Goal: Information Seeking & Learning: Learn about a topic

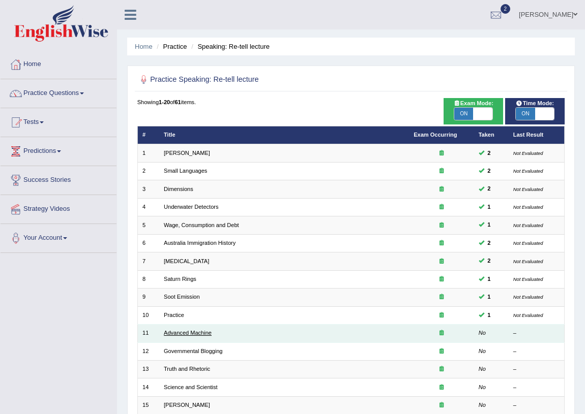
click at [199, 330] on link "Advanced Machine" at bounding box center [188, 333] width 48 height 6
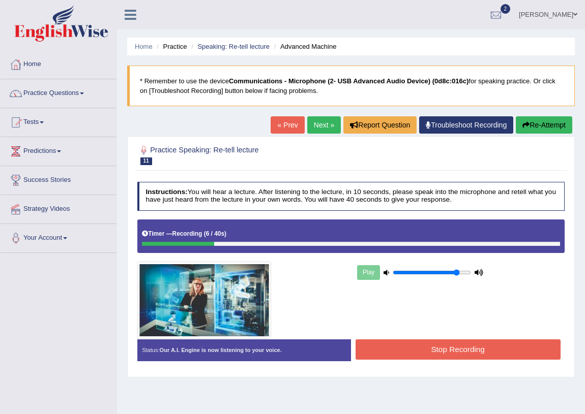
click at [535, 122] on button "Re-Attempt" at bounding box center [543, 124] width 56 height 17
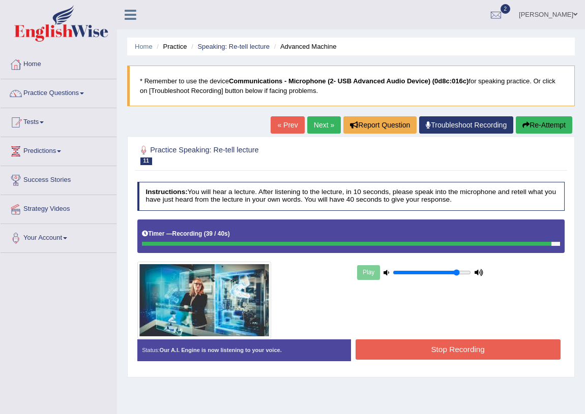
click at [485, 359] on div "Stop Recording" at bounding box center [457, 351] width 213 height 22
click at [487, 353] on button "Stop Recording" at bounding box center [457, 350] width 205 height 20
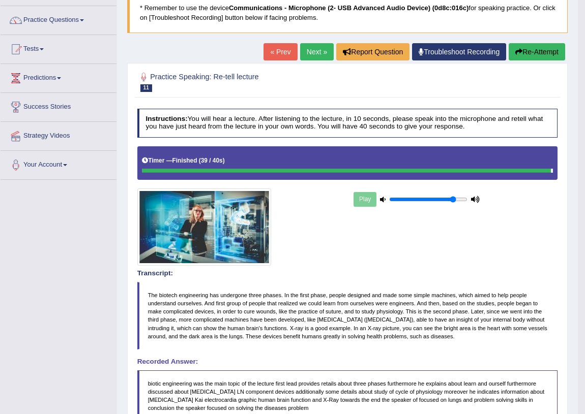
scroll to position [58, 0]
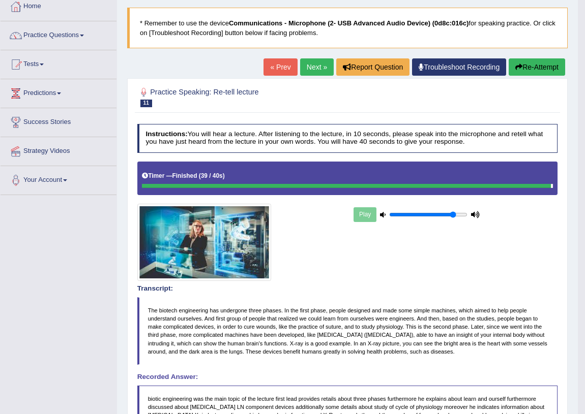
click at [327, 71] on link "Next »" at bounding box center [317, 66] width 34 height 17
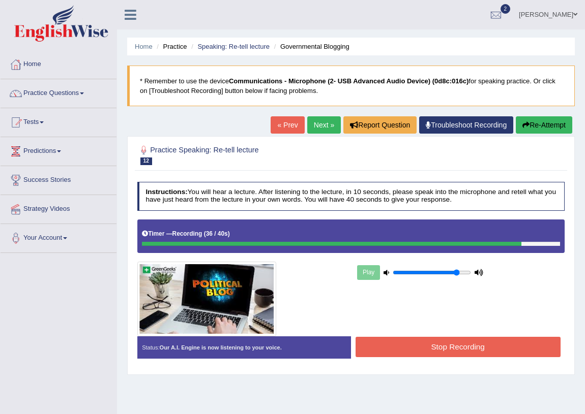
drag, startPoint x: 466, startPoint y: 321, endPoint x: 484, endPoint y: 367, distance: 49.7
click at [468, 320] on div "Play" at bounding box center [351, 278] width 436 height 117
click at [486, 367] on div "Instructions: You will hear a lecture. After listening to the lecture, in 10 se…" at bounding box center [351, 273] width 432 height 193
click at [485, 354] on button "Stop Recording" at bounding box center [457, 347] width 205 height 20
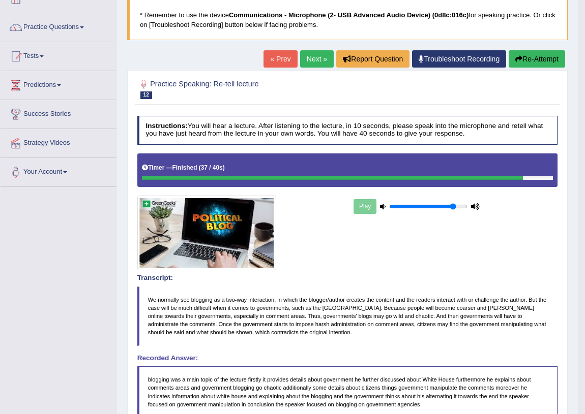
scroll to position [61, 0]
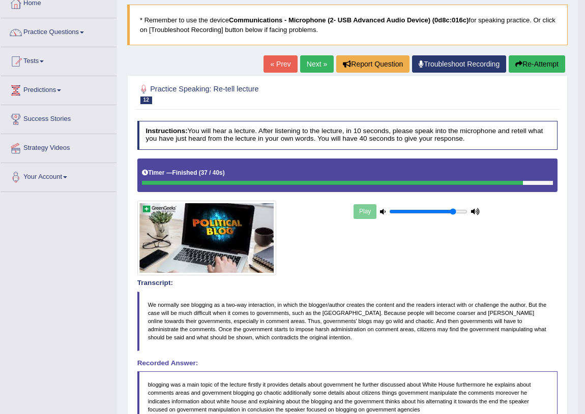
click at [303, 63] on link "Next »" at bounding box center [317, 63] width 34 height 17
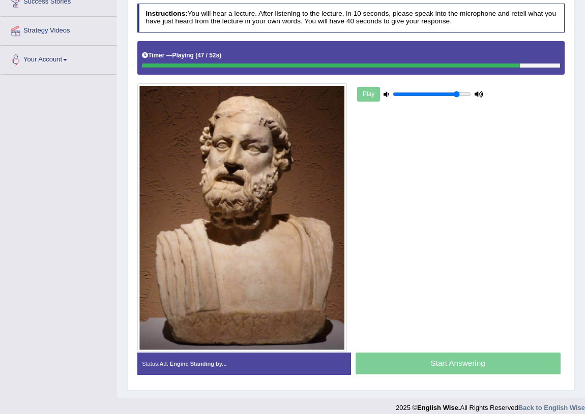
scroll to position [185, 0]
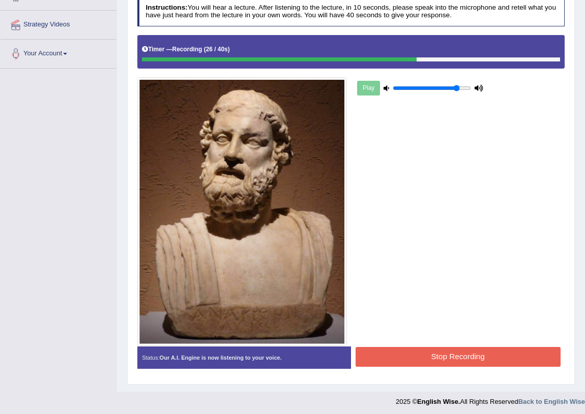
drag, startPoint x: 498, startPoint y: 337, endPoint x: 466, endPoint y: 374, distance: 48.6
click at [471, 364] on div "Instructions: You will hear a lecture. After listening to the lecture, in 10 se…" at bounding box center [351, 186] width 432 height 387
click at [469, 372] on div "Status: Our A.I. Engine is now listening to your voice. Start Answering Stop Re…" at bounding box center [350, 362] width 427 height 31
click at [469, 360] on button "Stop Recording" at bounding box center [457, 357] width 205 height 20
click at [468, 360] on div "Status: Our A.I. Engine is now listening to your voice. Start Answering Stop Re…" at bounding box center [350, 362] width 427 height 31
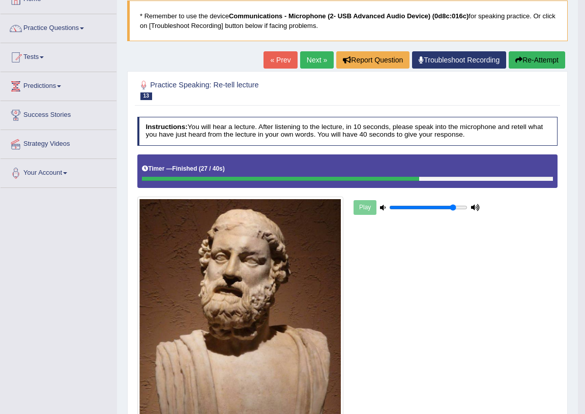
scroll to position [0, 0]
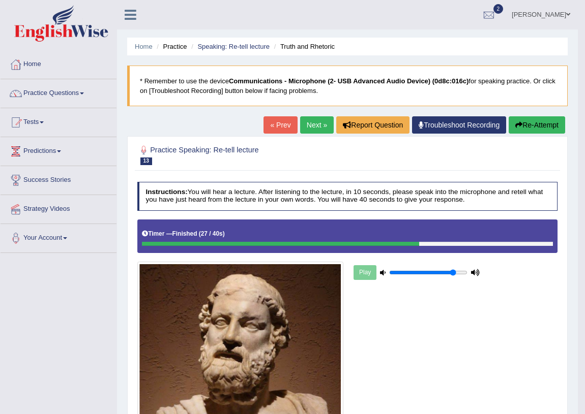
click at [315, 134] on div "« Prev Next » Report Question Troubleshoot Recording Re-Attempt" at bounding box center [415, 126] width 304 height 20
click at [319, 130] on link "Next »" at bounding box center [317, 124] width 34 height 17
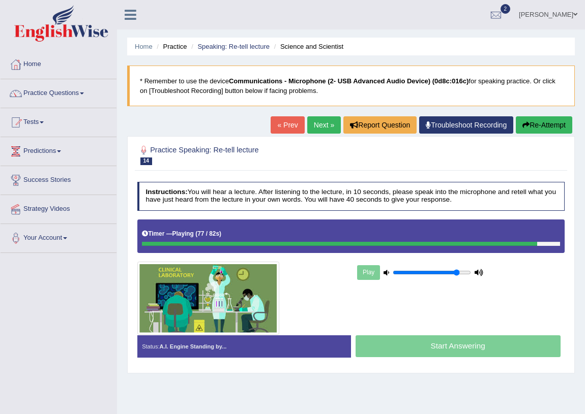
scroll to position [119, 0]
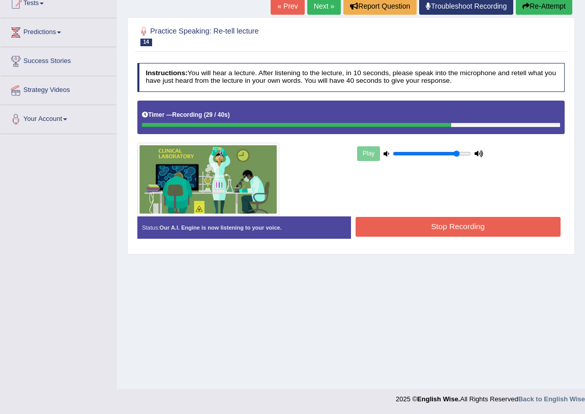
click at [473, 208] on div "Play" at bounding box center [351, 158] width 436 height 115
click at [477, 241] on div "Status: Our A.I. Engine is now listening to your voice. Start Answering Stop Re…" at bounding box center [350, 232] width 427 height 31
drag, startPoint x: 463, startPoint y: 204, endPoint x: 461, endPoint y: 216, distance: 11.3
click at [463, 205] on div "Play" at bounding box center [351, 158] width 436 height 115
click at [461, 217] on button "Stop Recording" at bounding box center [457, 227] width 205 height 20
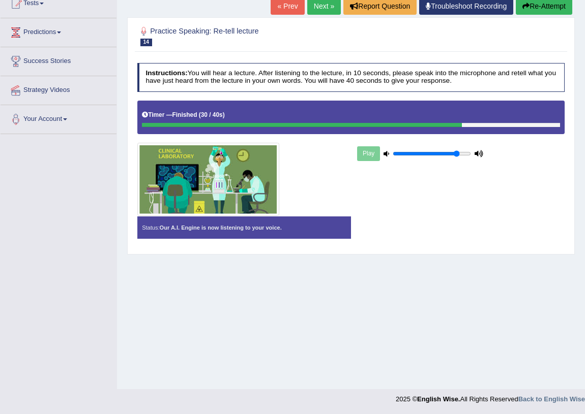
click at [462, 222] on div "Instructions: You will hear a lecture. After listening to the lecture, in 10 se…" at bounding box center [351, 154] width 432 height 192
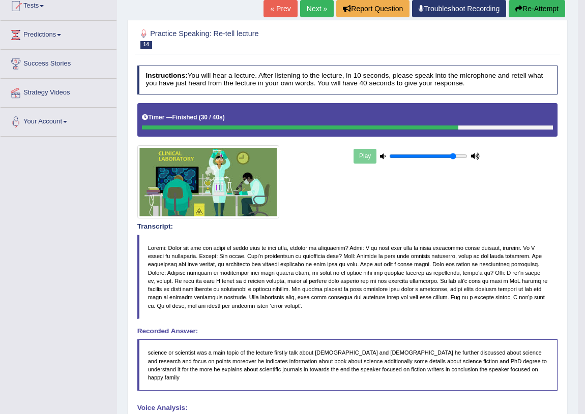
scroll to position [0, 0]
